Goal: Transaction & Acquisition: Purchase product/service

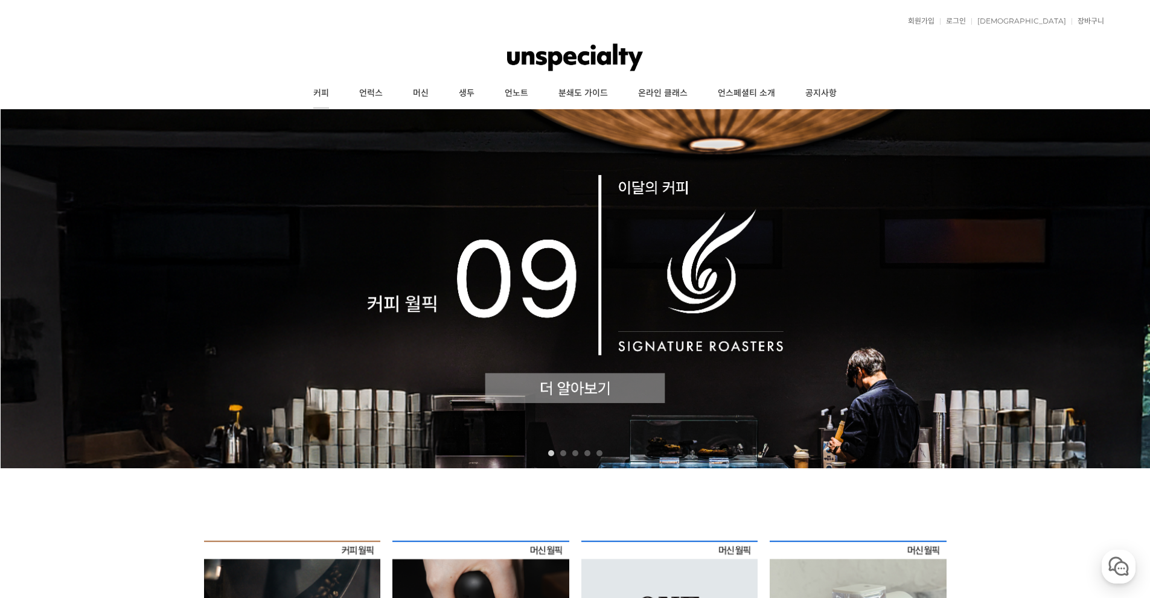
click at [325, 92] on link "커피" at bounding box center [321, 93] width 46 height 30
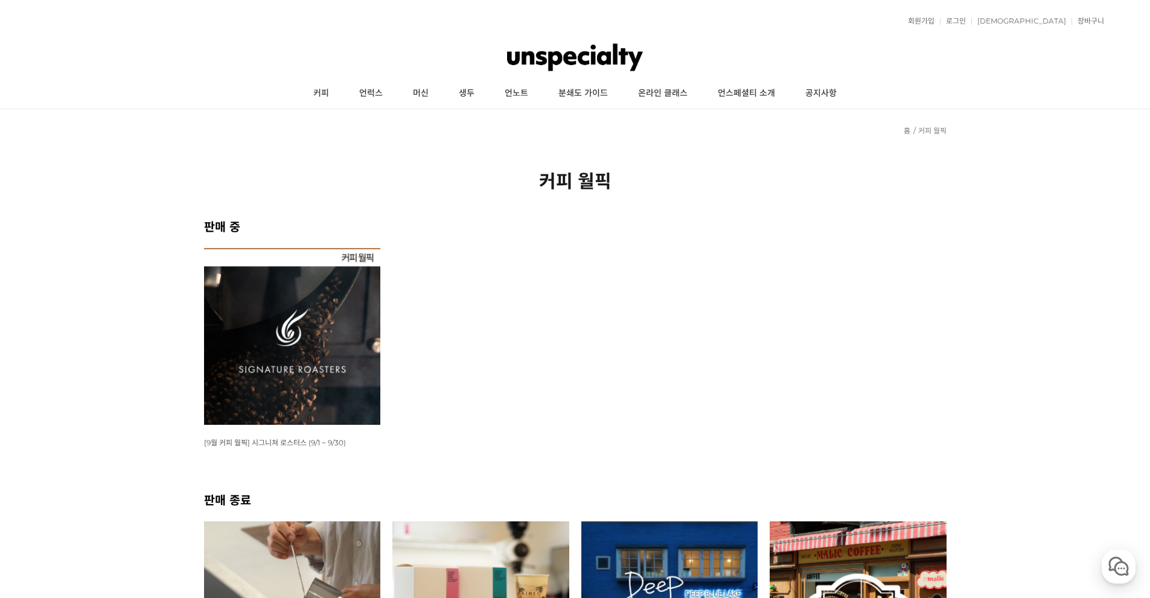
click at [304, 383] on img at bounding box center [292, 336] width 177 height 177
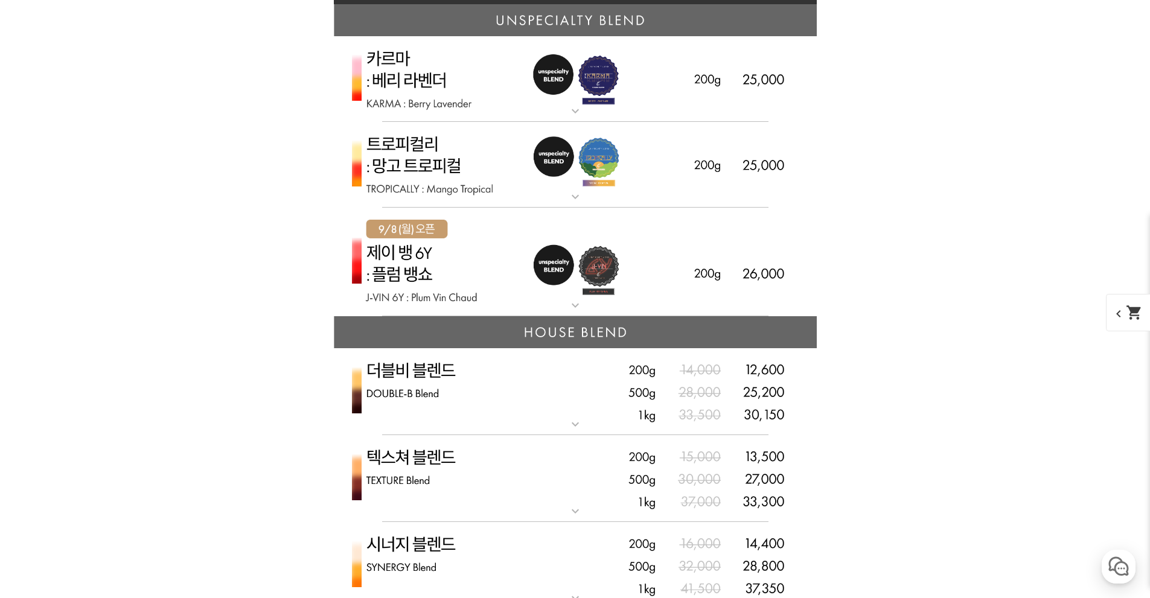
scroll to position [3139, 0]
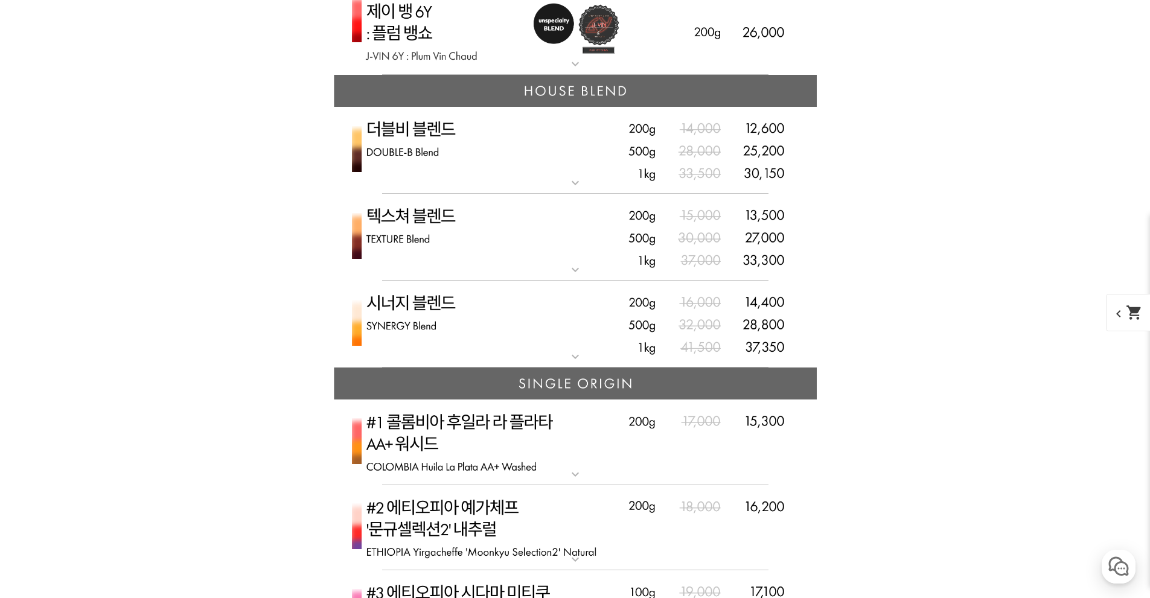
click at [575, 185] on mat-icon "expand_more" at bounding box center [575, 183] width 24 height 14
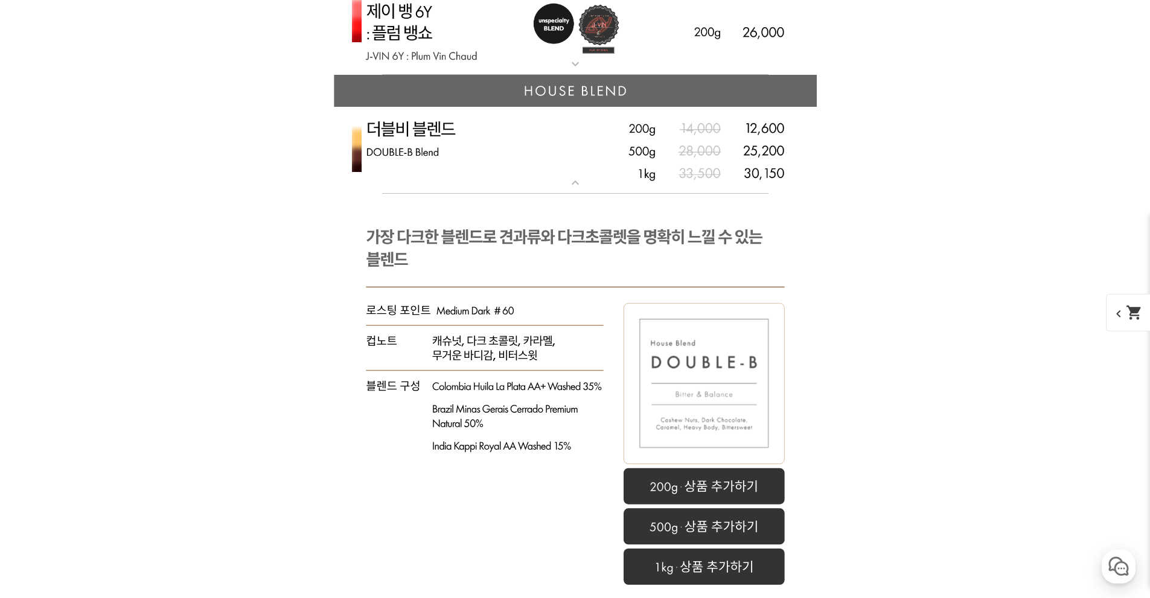
click at [575, 185] on mat-icon "expand_more" at bounding box center [575, 183] width 24 height 14
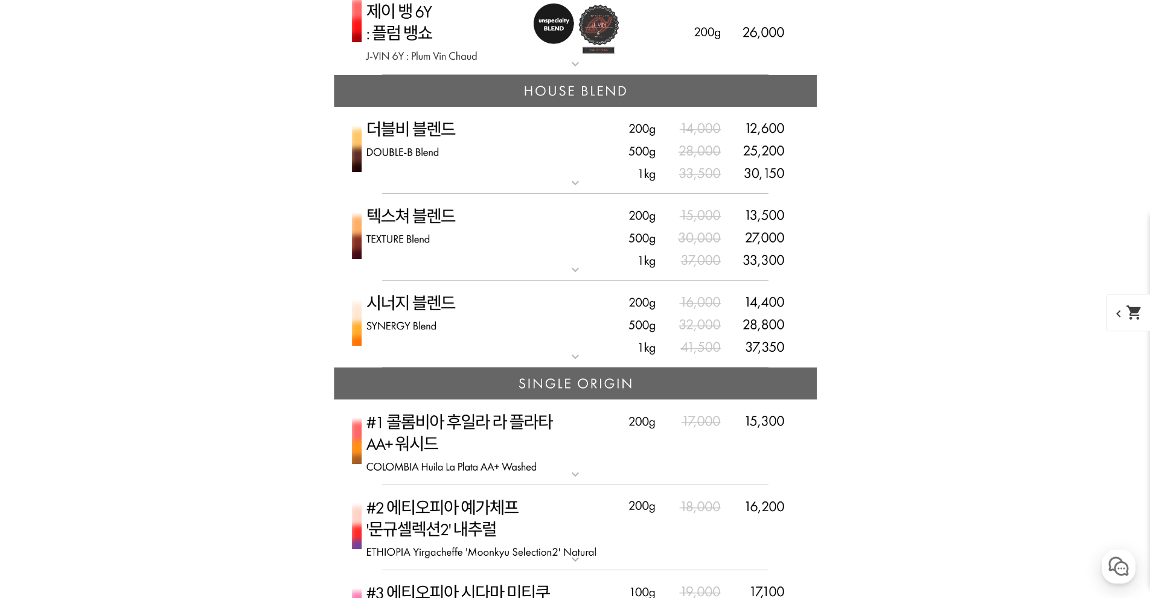
click at [574, 270] on mat-icon "expand_more" at bounding box center [575, 270] width 24 height 14
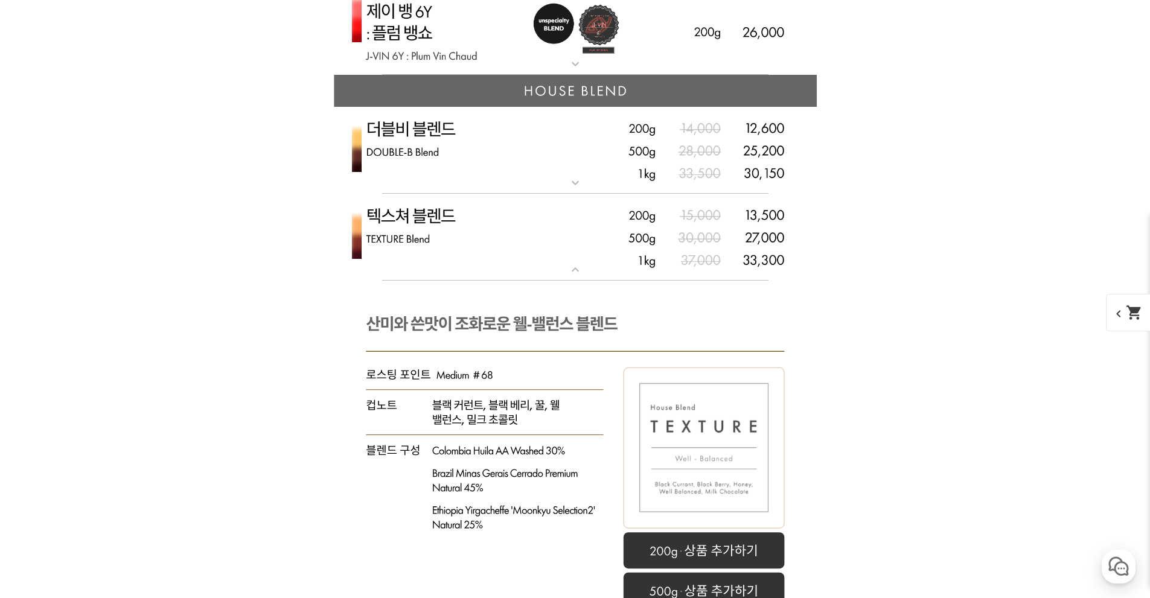
click at [574, 270] on mat-icon "expand_more" at bounding box center [575, 270] width 24 height 14
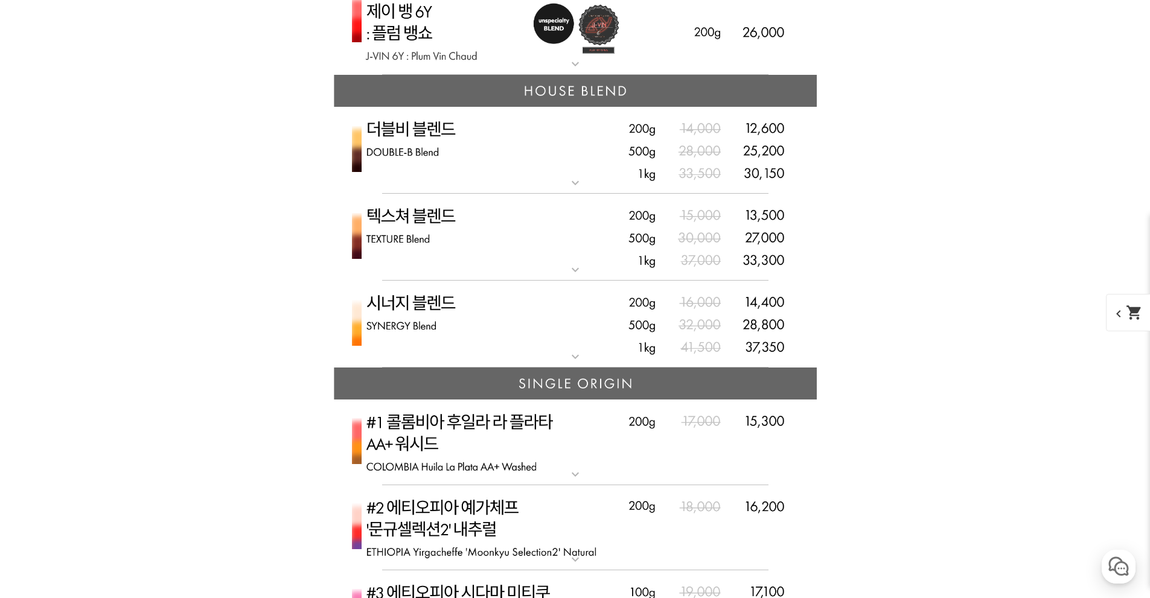
click at [578, 352] on mat-icon "expand_more" at bounding box center [575, 356] width 24 height 14
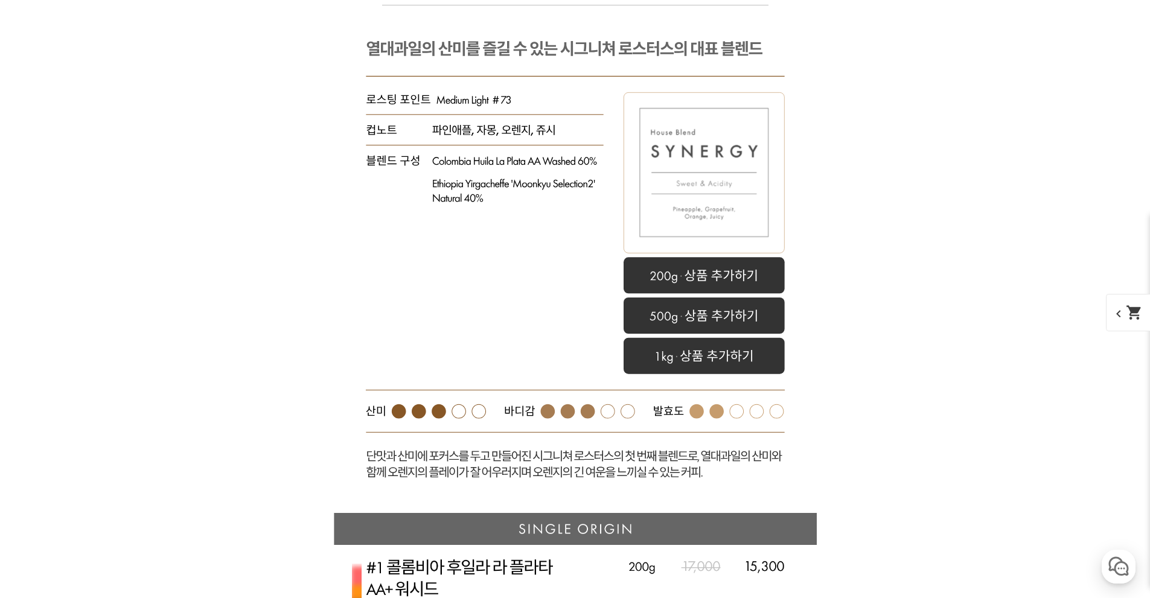
scroll to position [3380, 0]
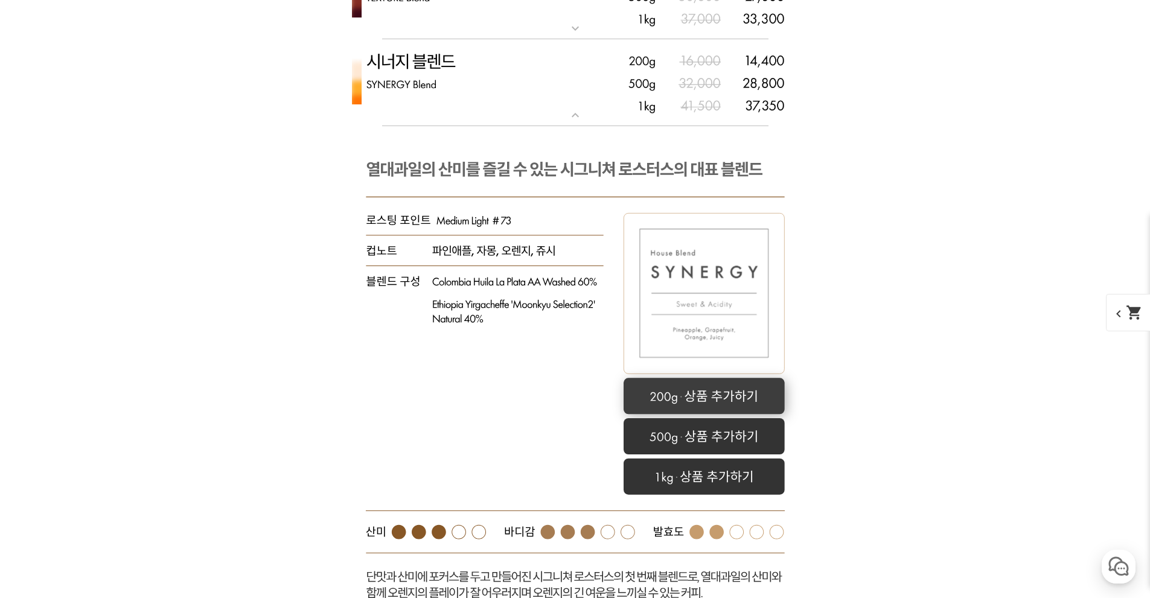
click at [722, 401] on rect at bounding box center [703, 396] width 161 height 36
select select "시너지 블렌드"
select select "200g"
click at [708, 395] on rect at bounding box center [703, 396] width 161 height 36
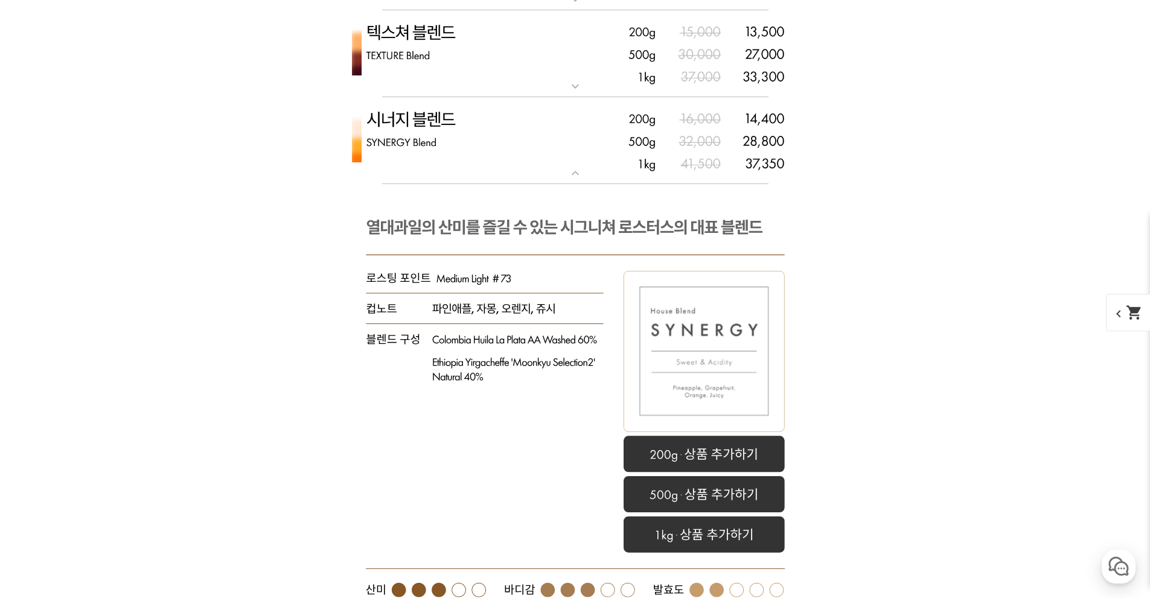
scroll to position [3259, 0]
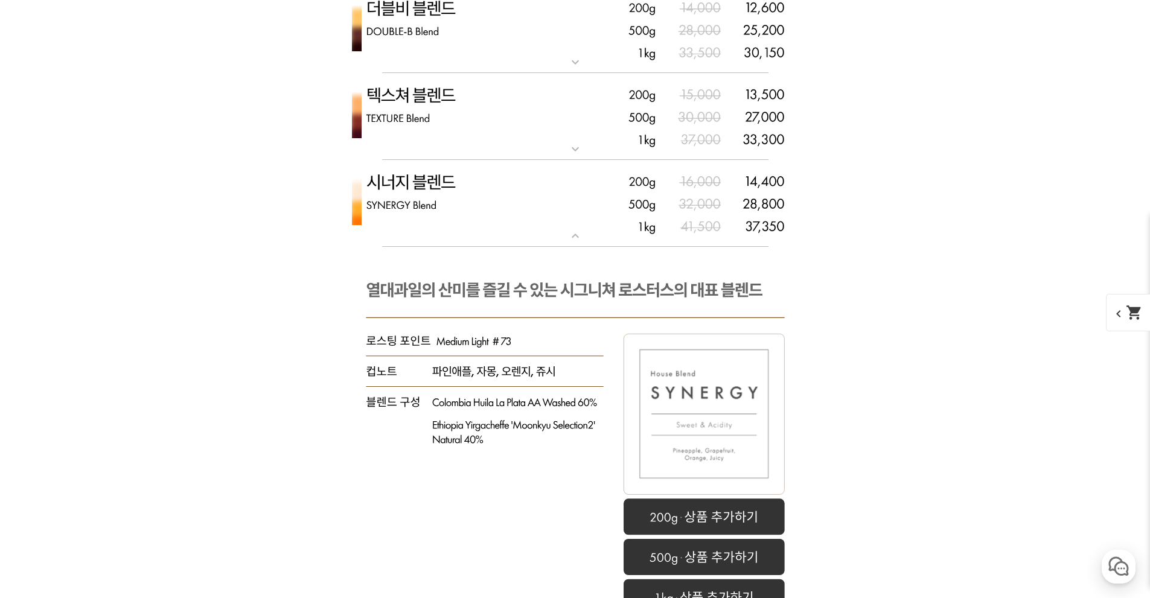
click at [1139, 311] on mat-icon "shopping_cart" at bounding box center [1134, 312] width 17 height 17
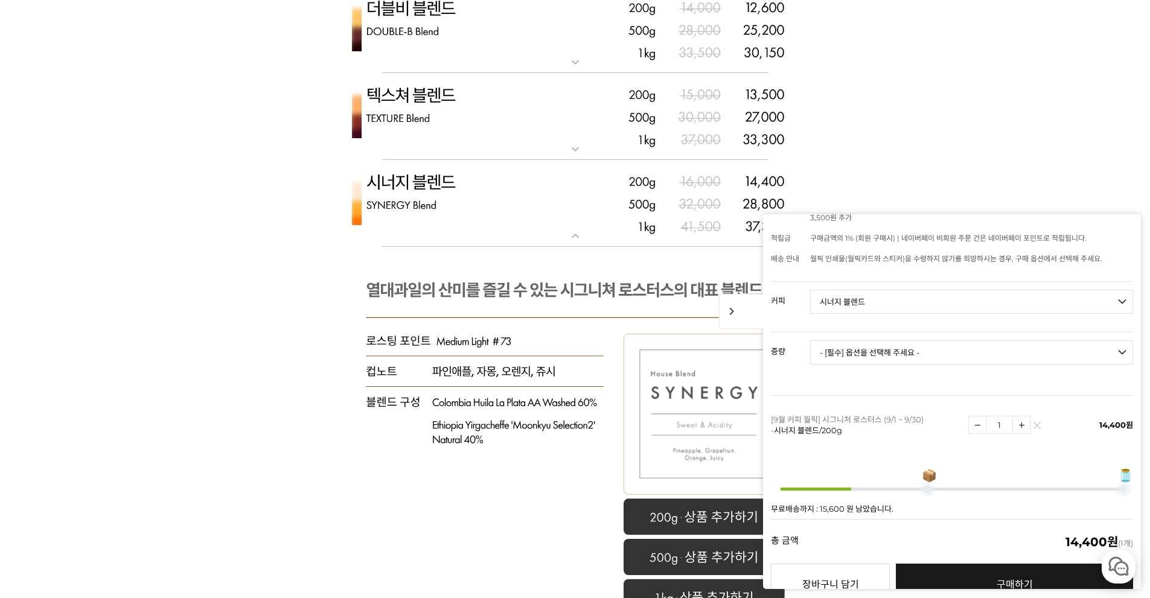
scroll to position [164, 0]
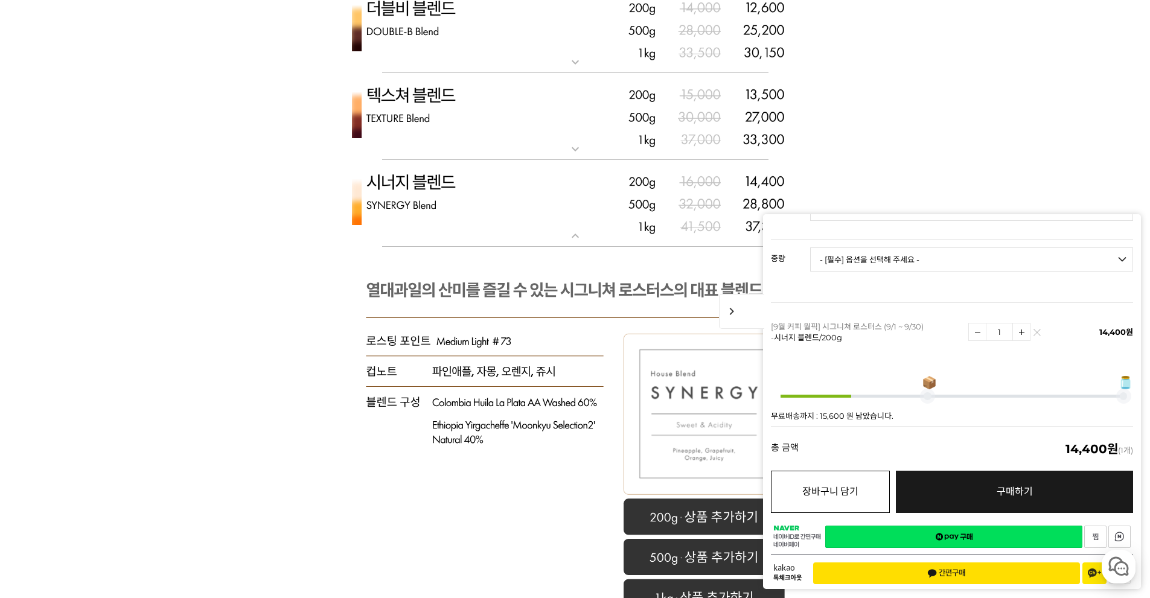
click at [835, 482] on button "장바구니 담기" at bounding box center [830, 492] width 119 height 42
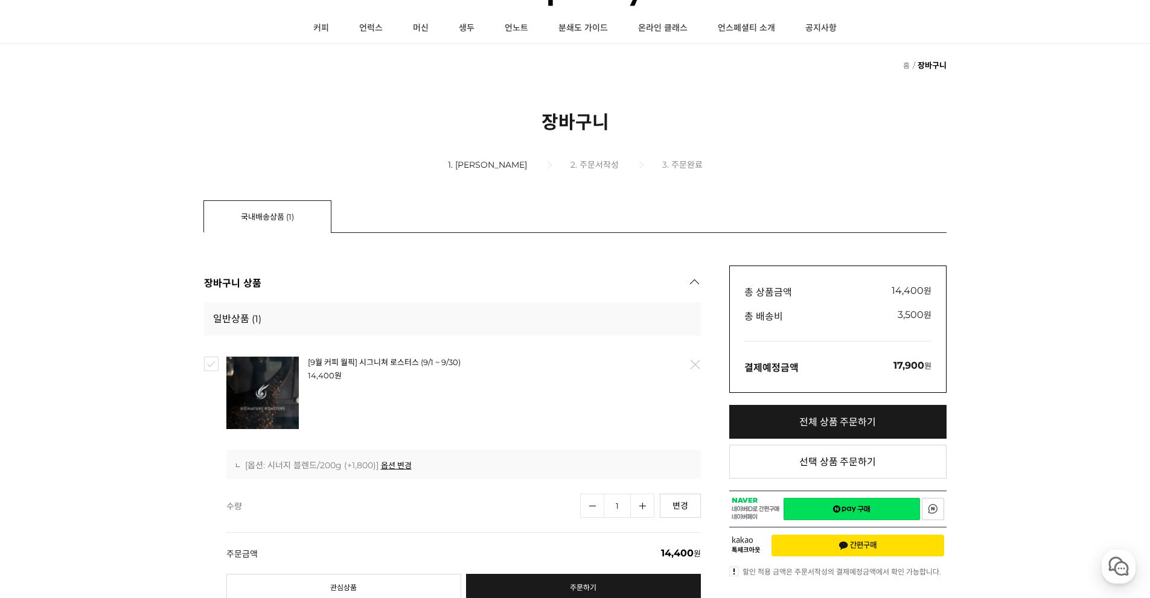
scroll to position [60, 0]
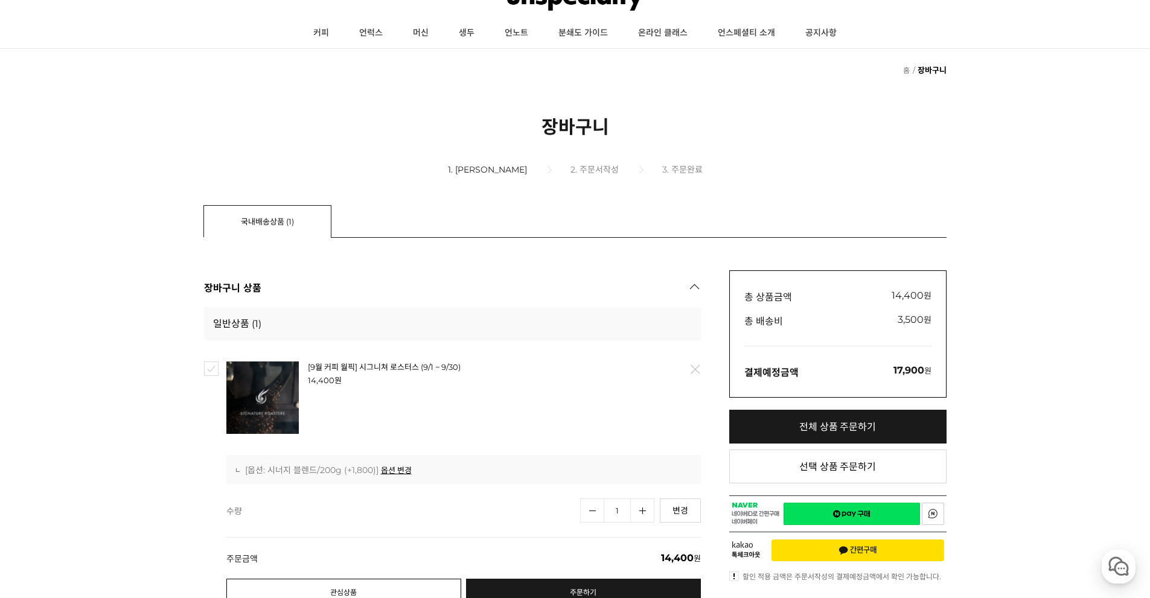
click at [351, 579] on link "관심상품" at bounding box center [343, 593] width 235 height 28
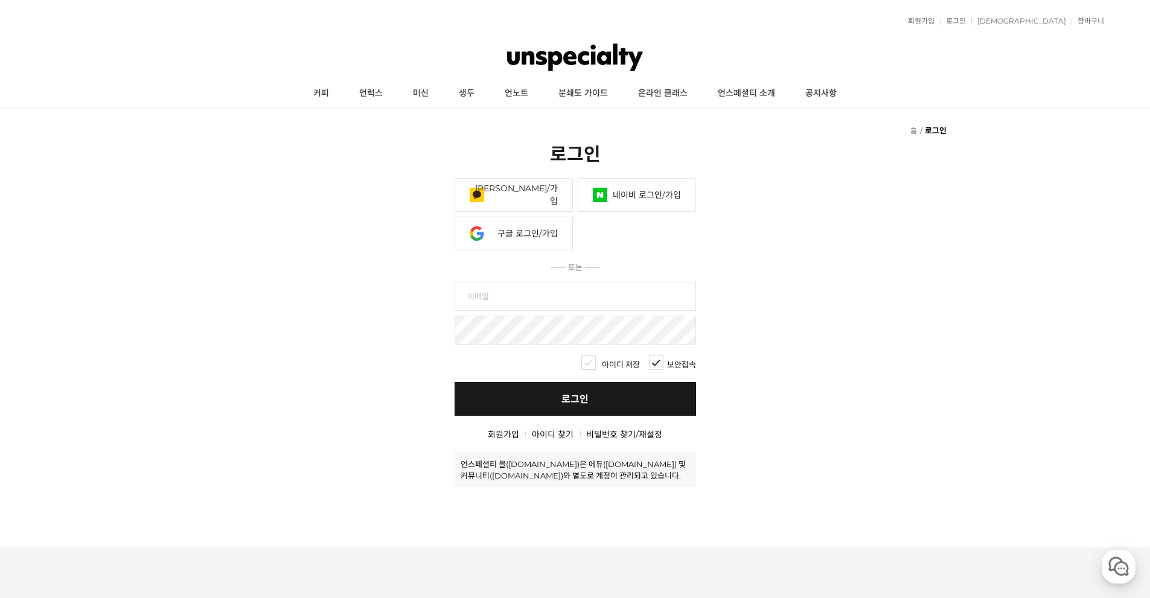
click at [631, 178] on link "네이버 로그인/가입" at bounding box center [637, 195] width 118 height 34
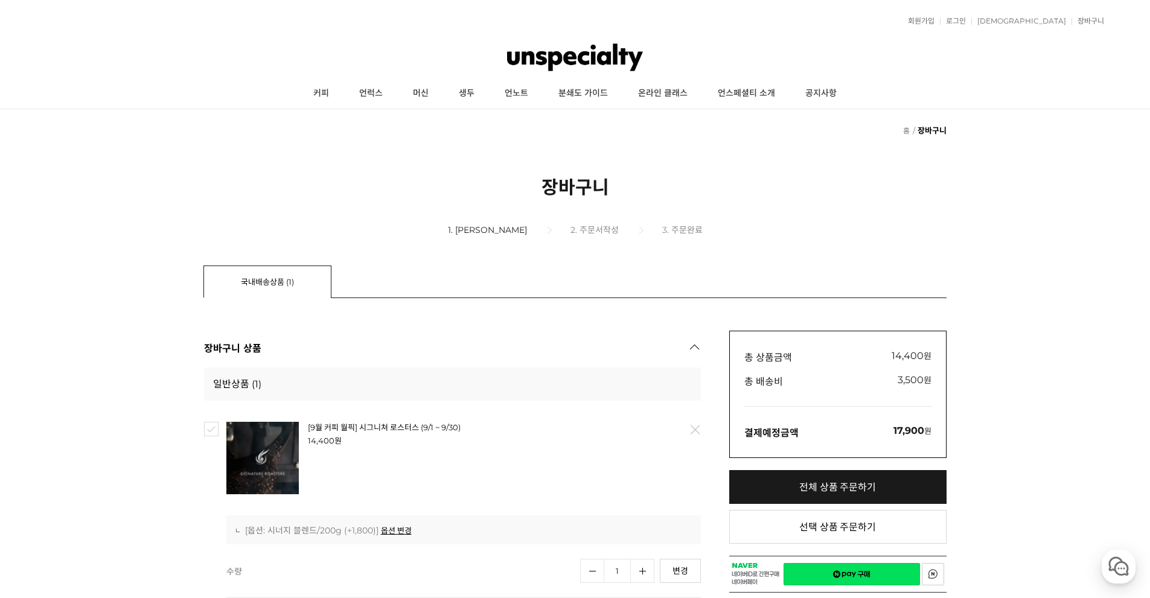
click at [587, 55] on img at bounding box center [575, 57] width 136 height 36
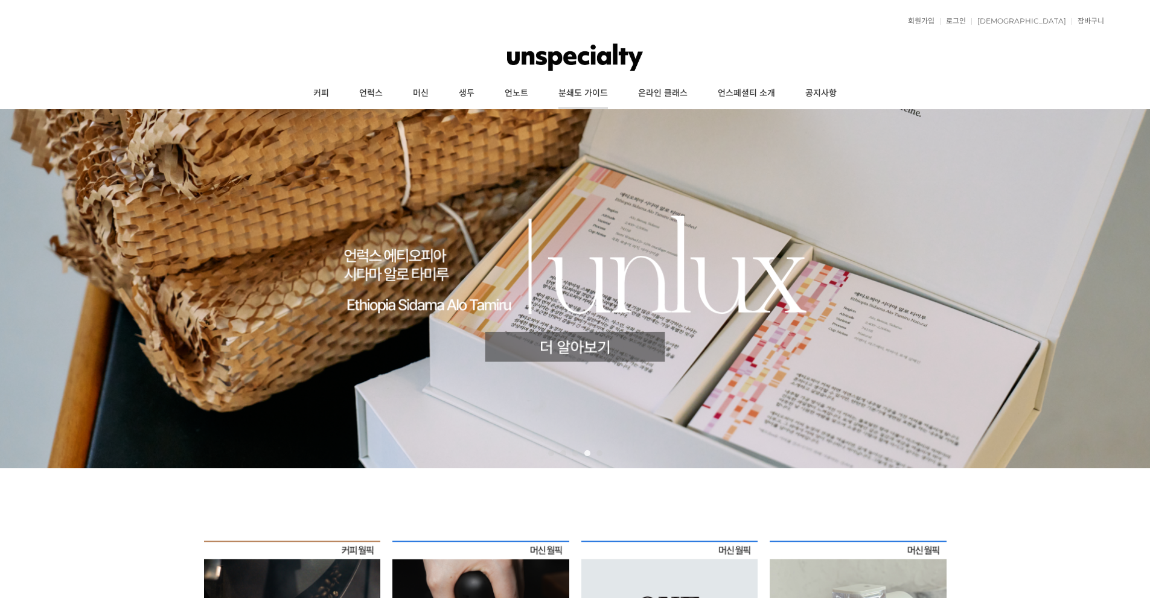
click at [551, 94] on link "분쇄도 가이드" at bounding box center [583, 93] width 80 height 30
